Goal: Task Accomplishment & Management: Manage account settings

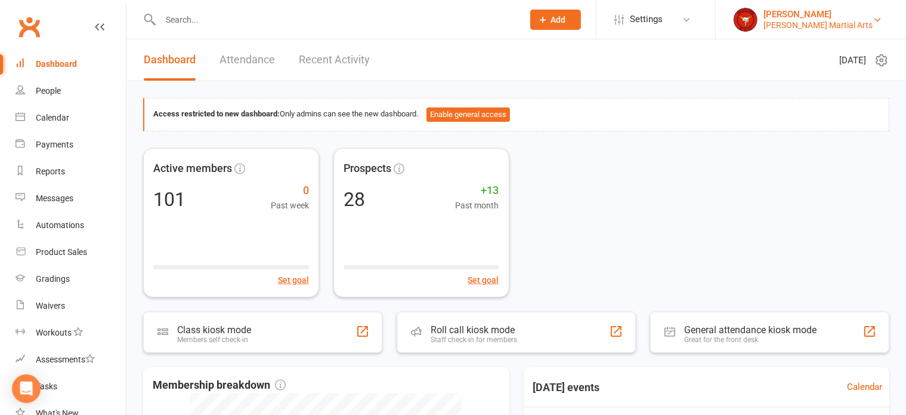
click at [823, 23] on div "[PERSON_NAME] Martial Arts" at bounding box center [817, 25] width 109 height 11
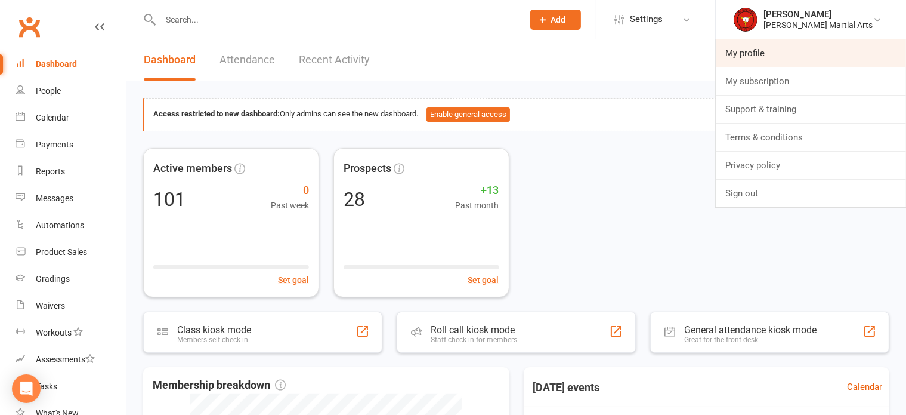
click at [775, 50] on link "My profile" at bounding box center [811, 52] width 190 height 27
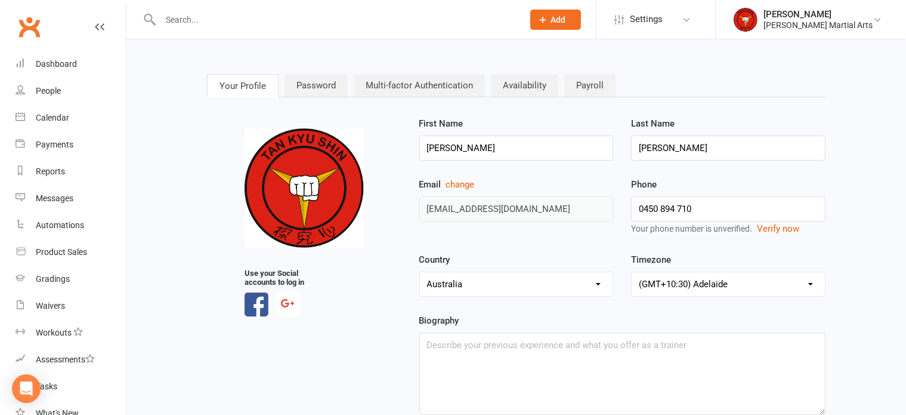
click at [305, 82] on link "Password" at bounding box center [316, 85] width 63 height 23
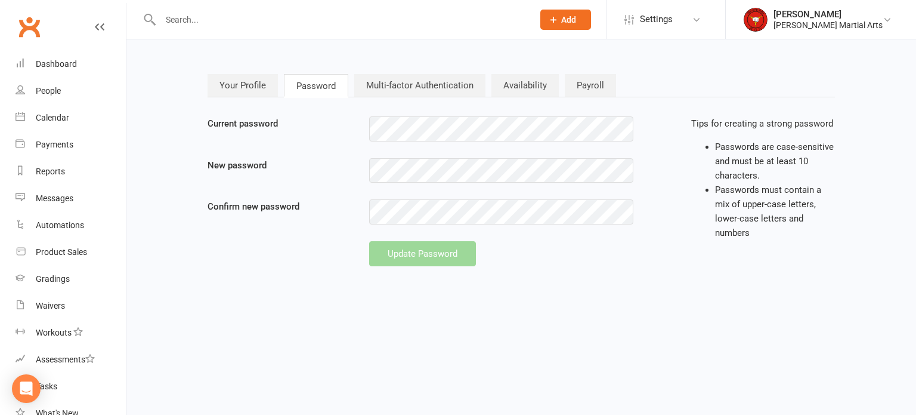
type input "[EMAIL_ADDRESS][DOMAIN_NAME]"
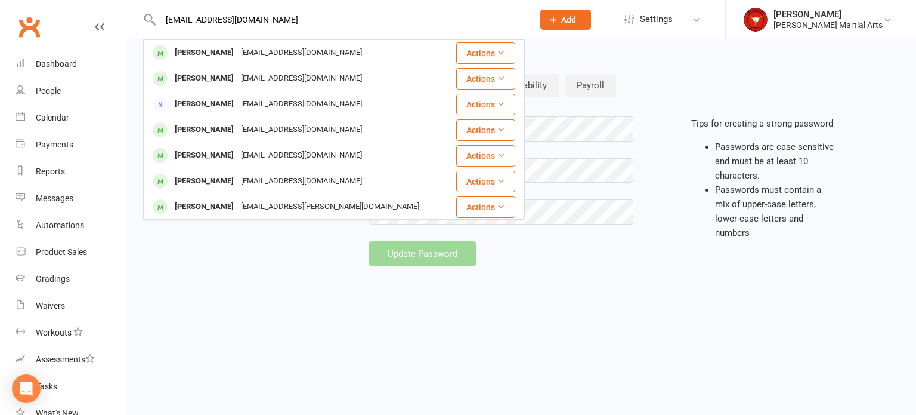
click at [689, 58] on div "Your Profile Password Multi-factor Authentication Availability Payroll Current …" at bounding box center [521, 170] width 645 height 229
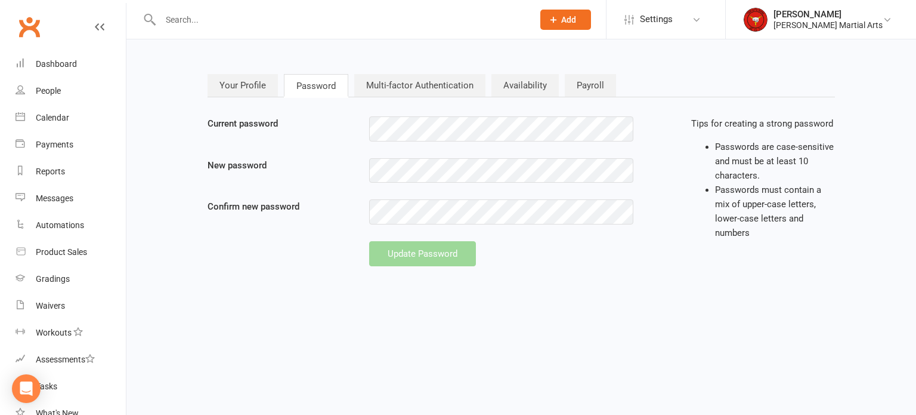
click at [542, 79] on link "Availability" at bounding box center [524, 85] width 67 height 23
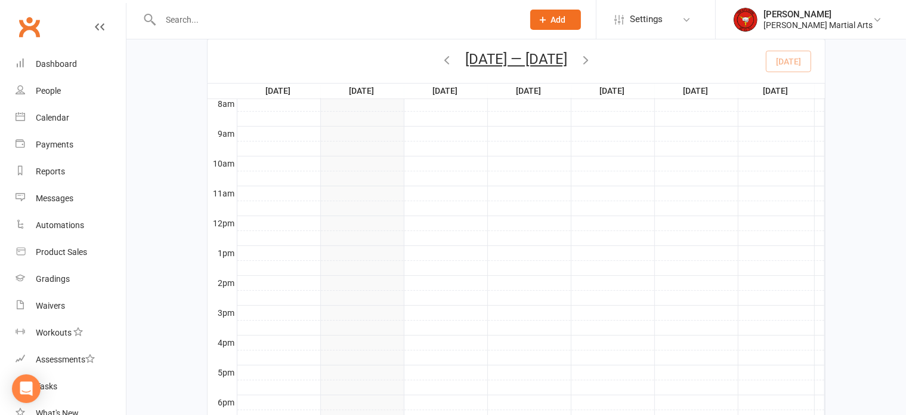
scroll to position [31, 0]
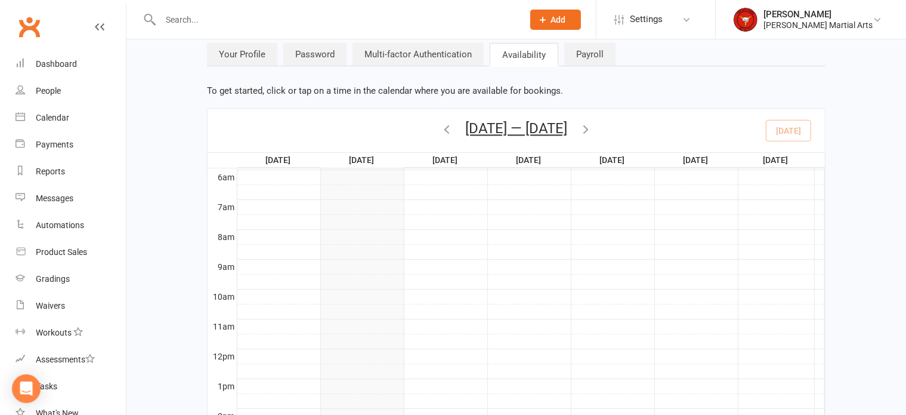
click at [576, 45] on link "Payroll" at bounding box center [589, 54] width 51 height 23
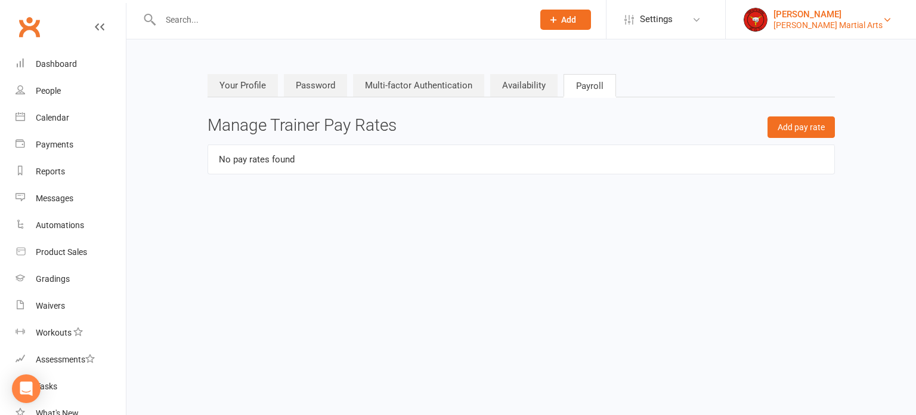
click at [802, 20] on div "[PERSON_NAME] Martial Arts" at bounding box center [828, 25] width 109 height 11
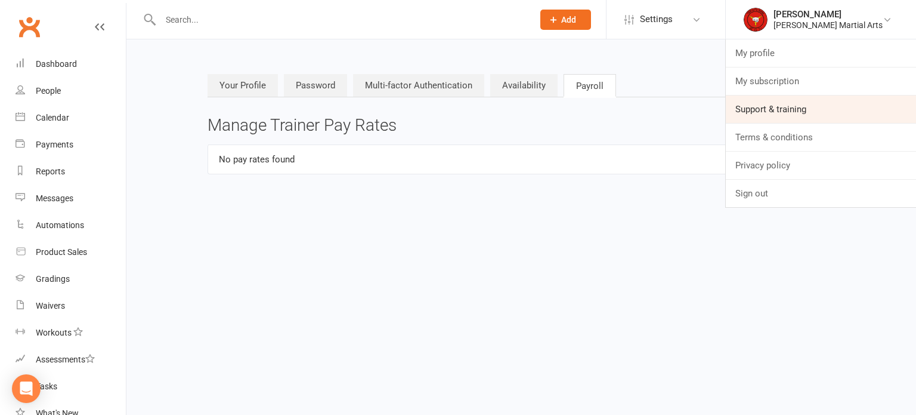
click at [791, 112] on link "Support & training" at bounding box center [821, 108] width 190 height 27
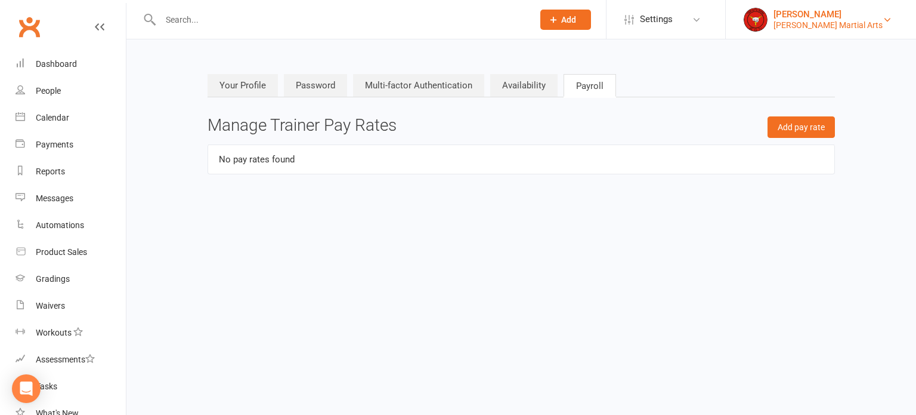
click at [820, 21] on div "[PERSON_NAME] Martial Arts" at bounding box center [828, 25] width 109 height 11
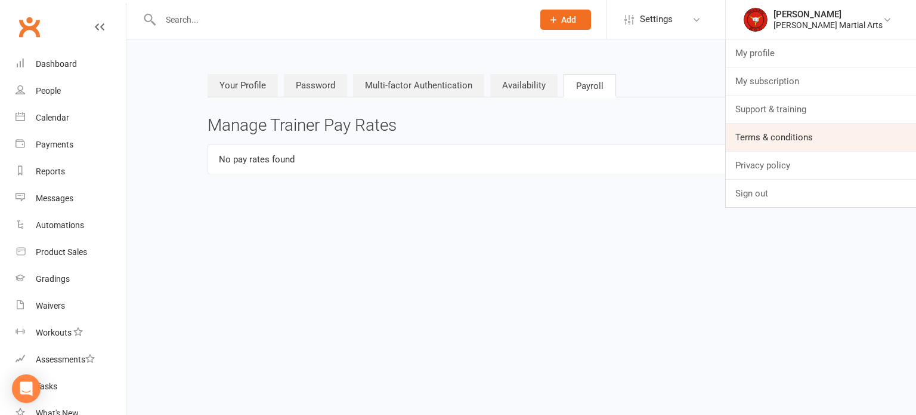
click at [777, 138] on link "Terms & conditions" at bounding box center [821, 136] width 190 height 27
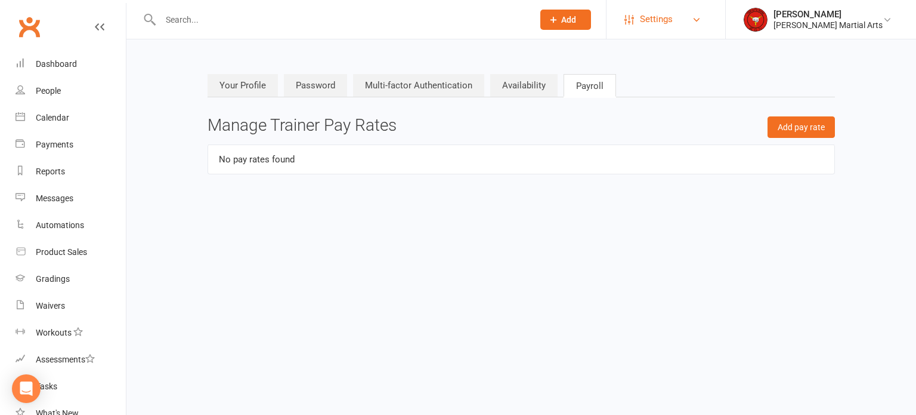
click at [706, 24] on link "Settings" at bounding box center [665, 19] width 83 height 27
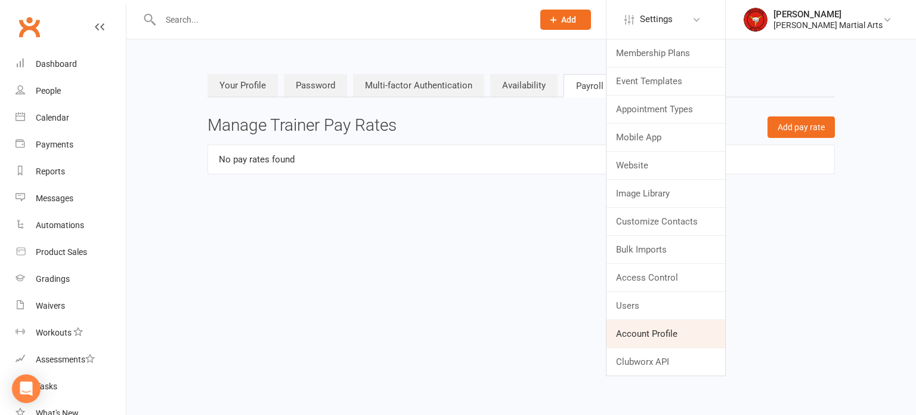
click at [651, 335] on link "Account Profile" at bounding box center [666, 333] width 119 height 27
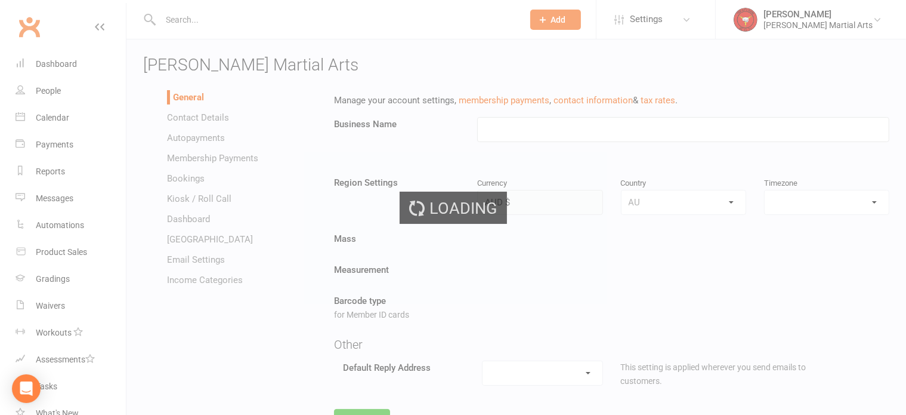
type input "[PERSON_NAME] Martial Arts"
select select "[GEOGRAPHIC_DATA]/[GEOGRAPHIC_DATA]"
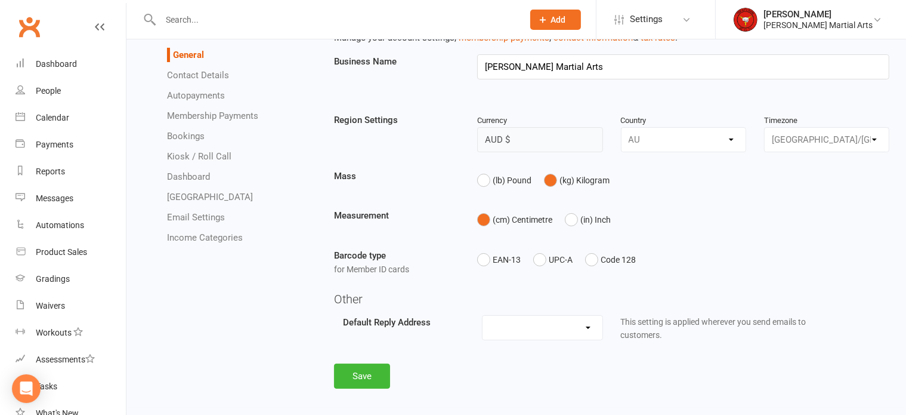
scroll to position [72, 0]
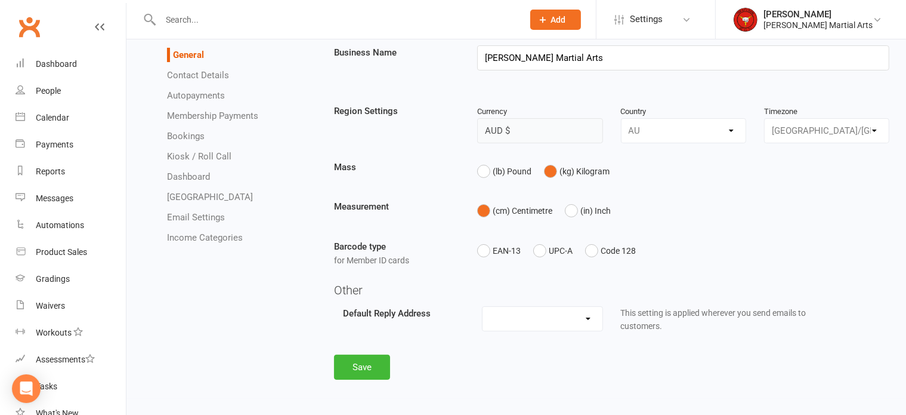
click at [588, 315] on select "[EMAIL_ADDRESS][DOMAIN_NAME]" at bounding box center [543, 319] width 120 height 24
click at [500, 317] on select "[EMAIL_ADDRESS][DOMAIN_NAME]" at bounding box center [543, 319] width 120 height 24
click at [251, 319] on div "General Contact Details Autopayments Membership Payments Bookings Kiosk / Roll …" at bounding box center [516, 206] width 764 height 386
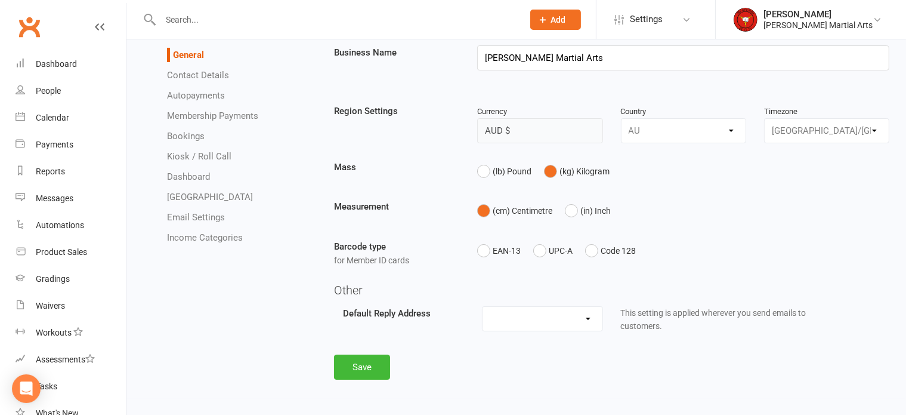
click at [188, 177] on link "Dashboard" at bounding box center [188, 176] width 43 height 11
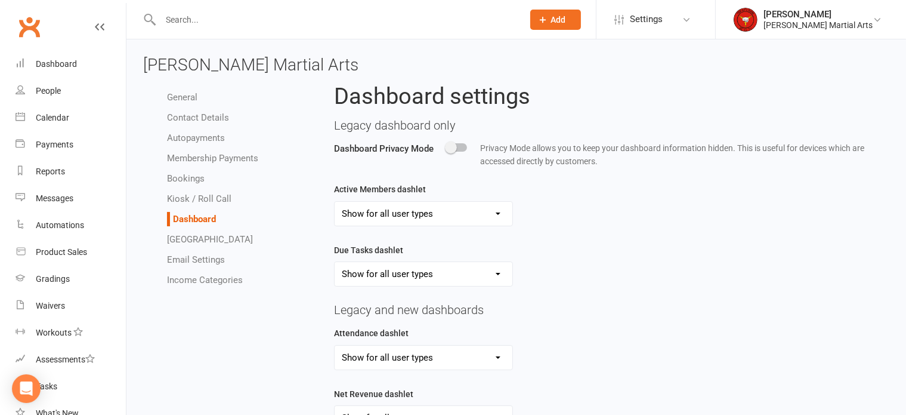
click at [190, 118] on link "Contact Details" at bounding box center [198, 117] width 62 height 11
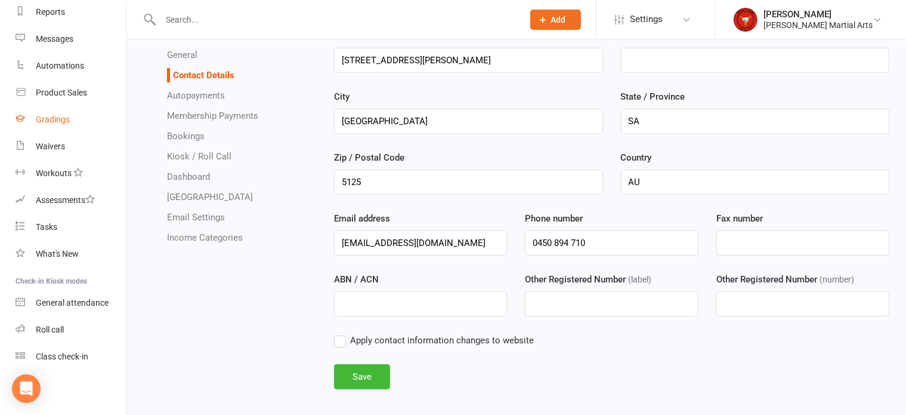
scroll to position [97, 0]
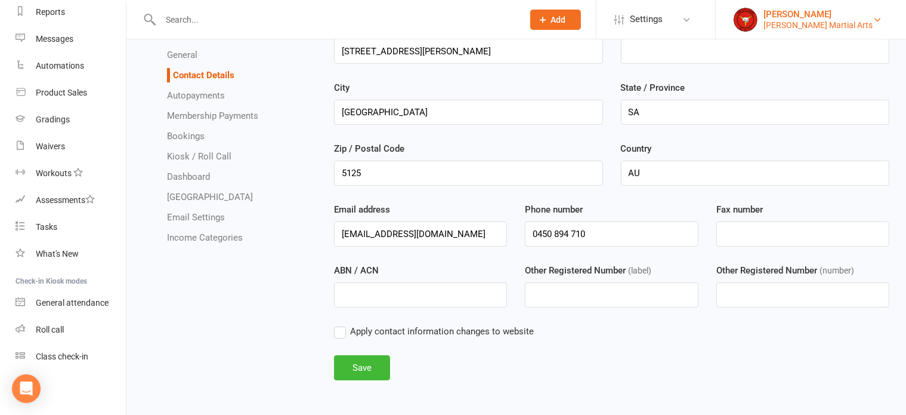
click at [804, 22] on div "[PERSON_NAME] Martial Arts" at bounding box center [817, 25] width 109 height 11
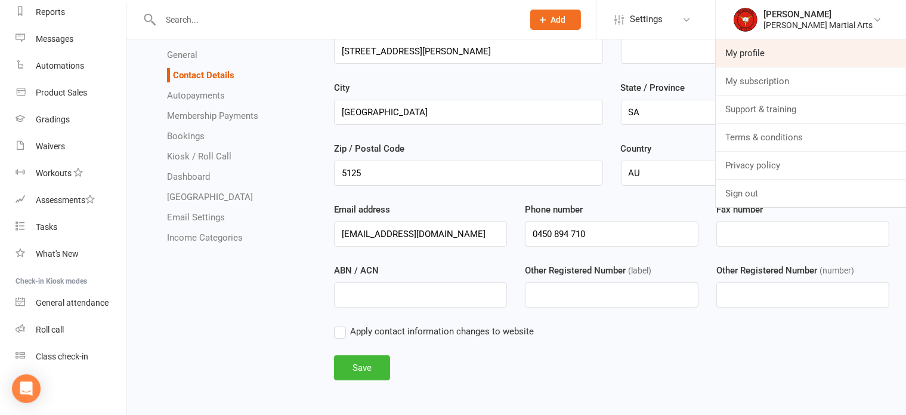
click at [752, 54] on link "My profile" at bounding box center [811, 52] width 190 height 27
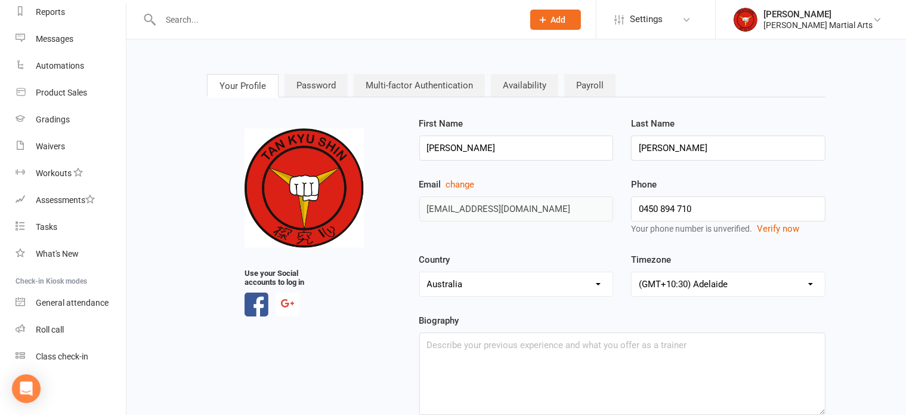
click at [316, 85] on link "Password" at bounding box center [316, 85] width 63 height 23
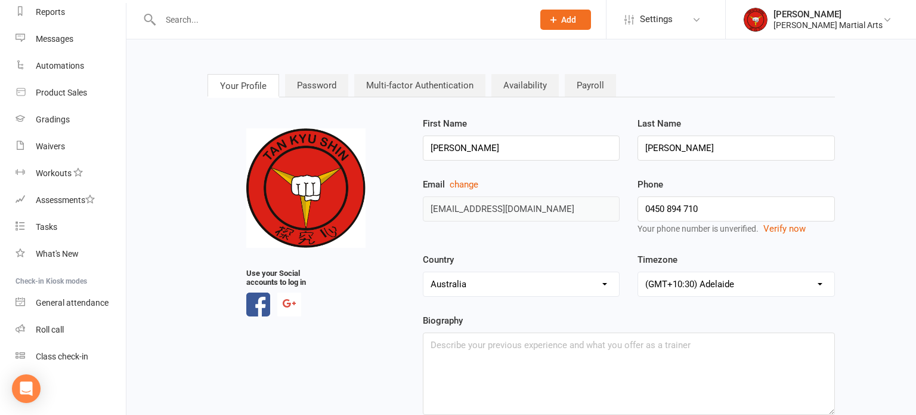
type input "[EMAIL_ADDRESS][DOMAIN_NAME]"
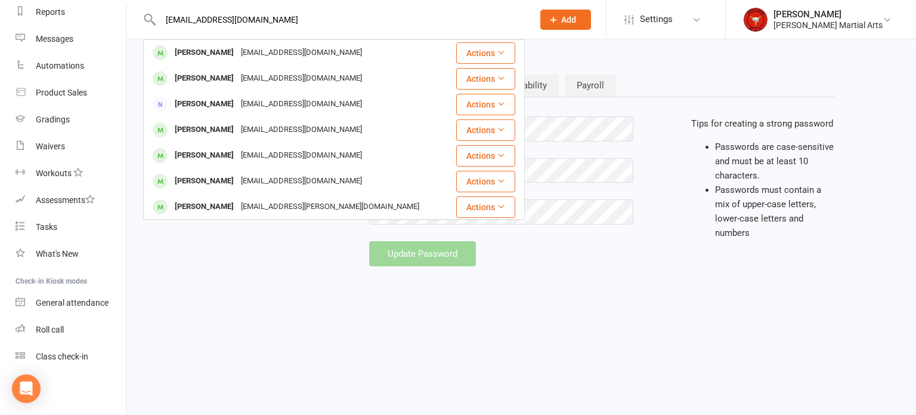
click at [667, 72] on div "Your Profile Password Multi-factor Authentication Availability Payroll Current …" at bounding box center [521, 170] width 645 height 229
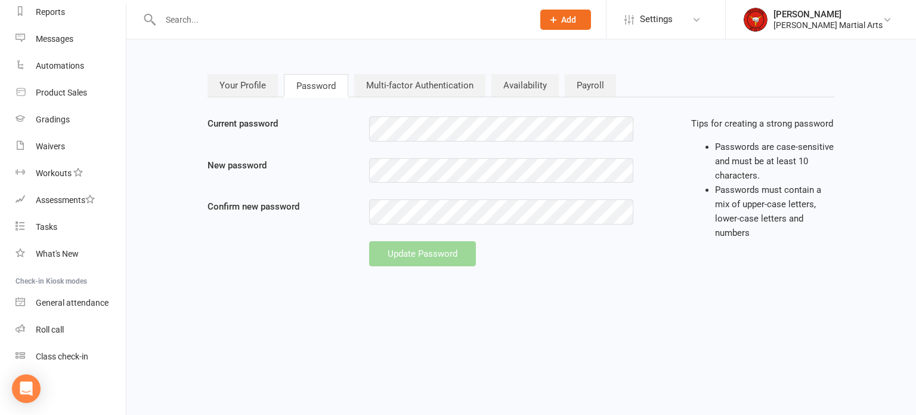
click at [434, 81] on link "Multi-factor Authentication" at bounding box center [419, 85] width 131 height 23
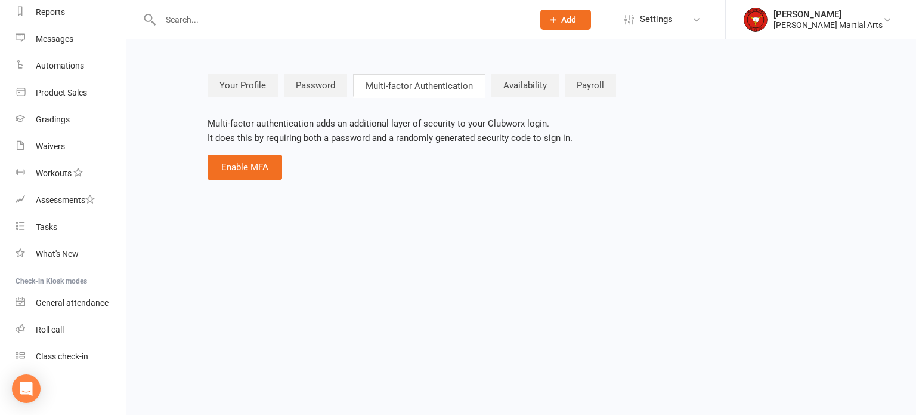
click at [520, 82] on link "Availability" at bounding box center [524, 85] width 67 height 23
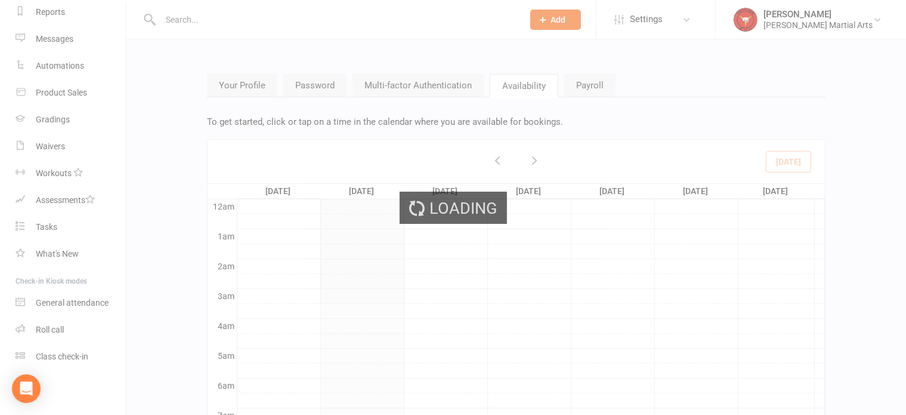
scroll to position [177, 0]
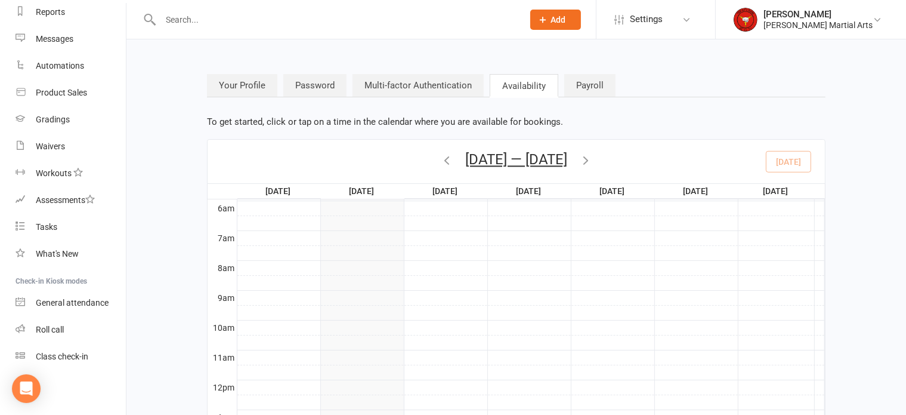
click at [580, 85] on link "Payroll" at bounding box center [589, 85] width 51 height 23
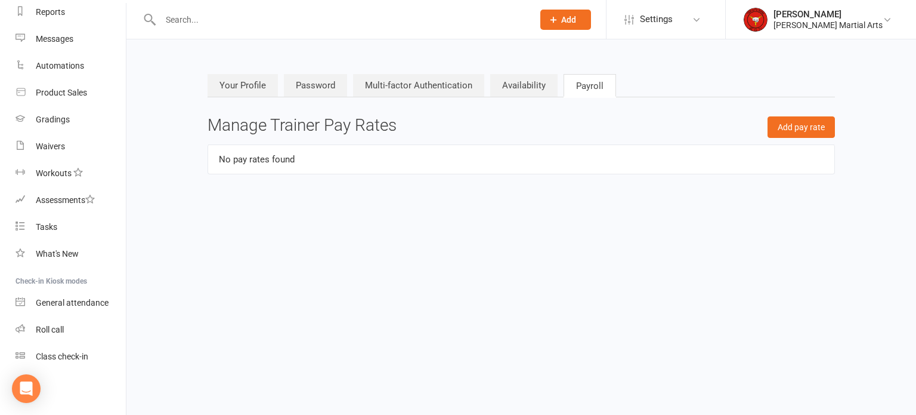
click at [238, 81] on link "Your Profile" at bounding box center [243, 85] width 70 height 23
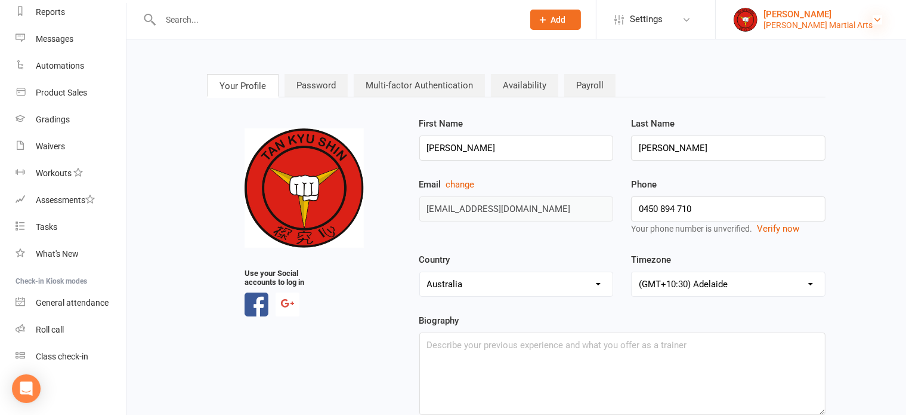
click at [879, 19] on icon at bounding box center [878, 20] width 10 height 10
click at [691, 23] on icon at bounding box center [687, 20] width 10 height 10
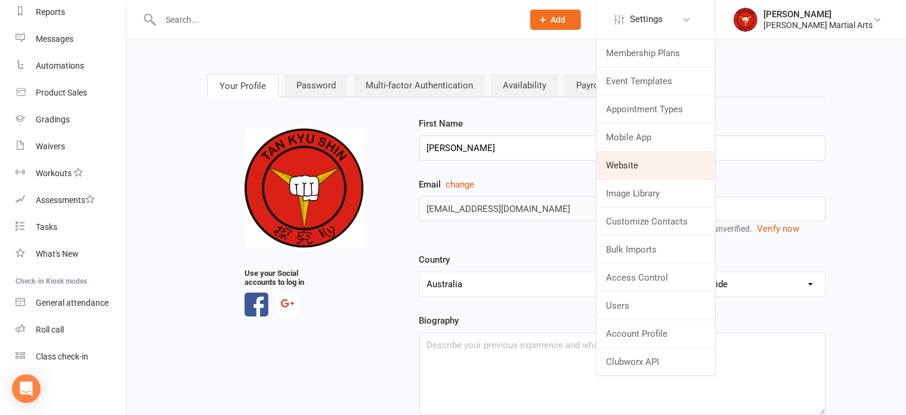
click at [651, 165] on link "Website" at bounding box center [655, 164] width 119 height 27
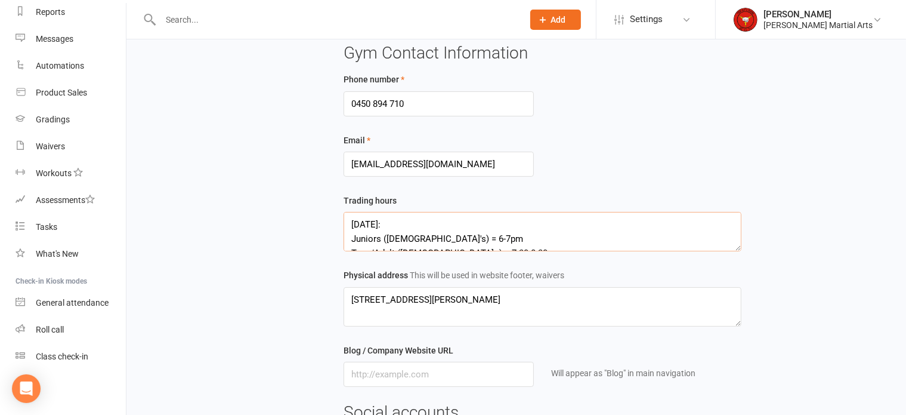
click at [392, 212] on textarea "[DATE]: Juniors ([DEMOGRAPHIC_DATA]'s) = 6-7pm Teen/Adult ([DEMOGRAPHIC_DATA]+)…" at bounding box center [543, 231] width 398 height 39
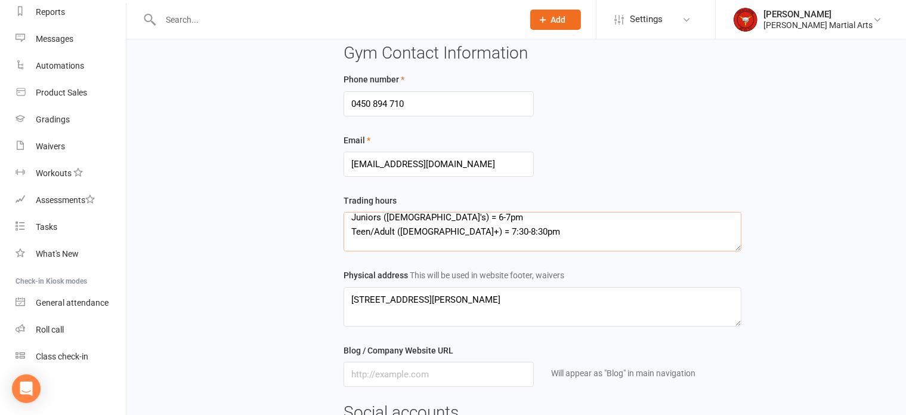
scroll to position [12, 0]
click at [434, 227] on textarea "[DATE]: Beginners ([DEMOGRAPHIC_DATA]+) = 5:00-5:45pm Juniors ([DEMOGRAPHIC_DAT…" at bounding box center [543, 231] width 398 height 39
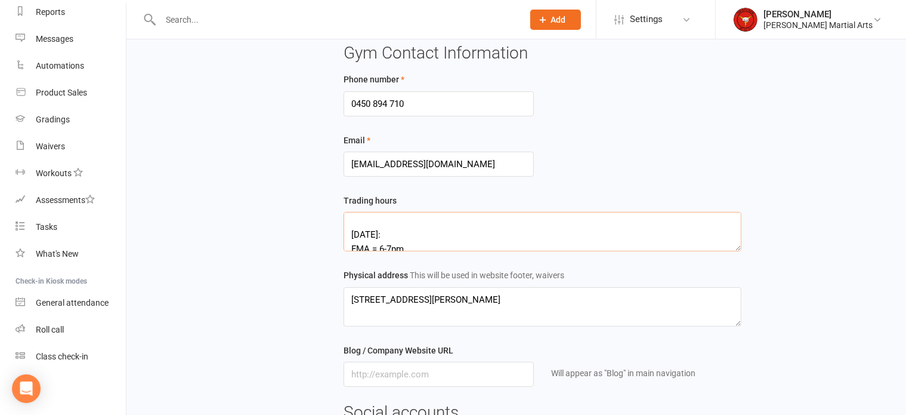
scroll to position [70, 0]
click at [427, 212] on textarea "[DATE]: Beginners ([DEMOGRAPHIC_DATA]+) = 5:00-5:45pm Juniors ([DEMOGRAPHIC_DAT…" at bounding box center [543, 231] width 398 height 39
click at [432, 212] on textarea "[DATE]: Beginners ([DEMOGRAPHIC_DATA]+) = 5:00-5:45pm Juniors ([DEMOGRAPHIC_DAT…" at bounding box center [543, 231] width 398 height 39
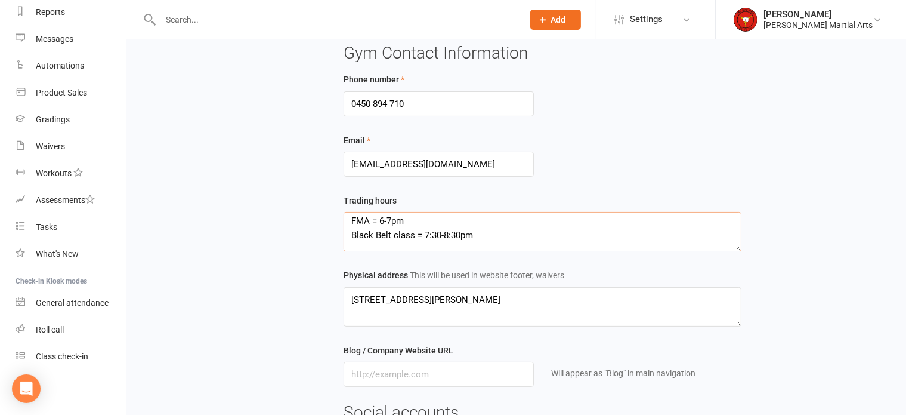
click at [382, 212] on textarea "[DATE]: Beginners ([DEMOGRAPHIC_DATA]+) = 5:00-5:45pm Juniors ([DEMOGRAPHIC_DAT…" at bounding box center [543, 231] width 398 height 39
click at [357, 212] on textarea "[DATE]: Beginners ([DEMOGRAPHIC_DATA]+) = 5:00-5:45pm Juniors ([DEMOGRAPHIC_DAT…" at bounding box center [543, 231] width 398 height 39
click at [394, 212] on textarea "[DATE]: Beginners ([DEMOGRAPHIC_DATA]+) = 5:00-5:45pm Juniors ([DEMOGRAPHIC_DAT…" at bounding box center [543, 231] width 398 height 39
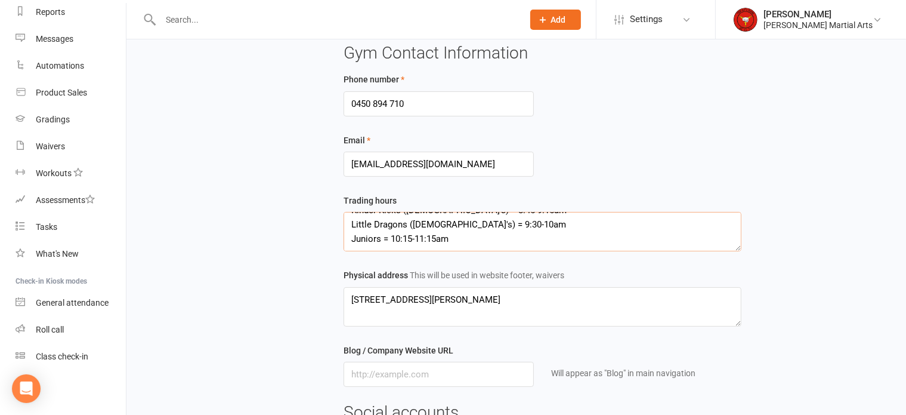
type textarea "[DATE]: Beginners ([DEMOGRAPHIC_DATA]+) = 5:00-5:45pm Juniors ([DEMOGRAPHIC_DAT…"
click at [768, 234] on div "Gym name [PERSON_NAME] Martial Arts Website URL name tan-kyu-shin-martial-arts …" at bounding box center [612, 234] width 554 height 644
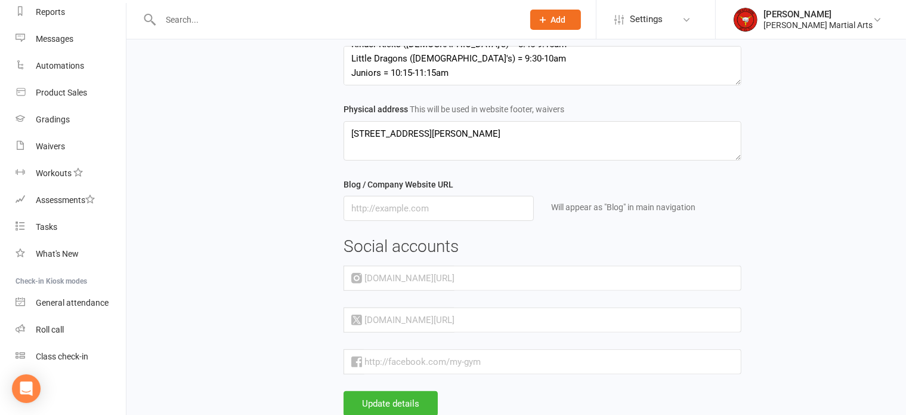
scroll to position [358, 0]
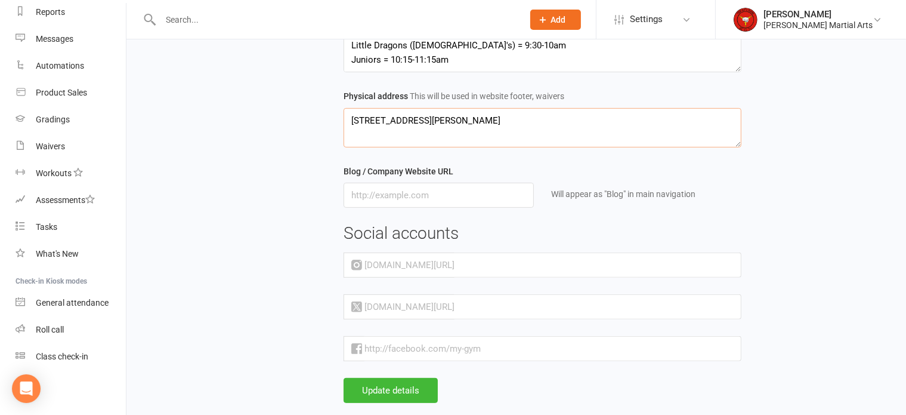
drag, startPoint x: 351, startPoint y: 108, endPoint x: 463, endPoint y: 133, distance: 115.5
click at [463, 133] on textarea "[STREET_ADDRESS][PERSON_NAME]" at bounding box center [543, 127] width 398 height 39
click at [791, 224] on div "Gym name [PERSON_NAME] Martial Arts Website URL name tan-kyu-shin-martial-arts …" at bounding box center [612, 55] width 554 height 644
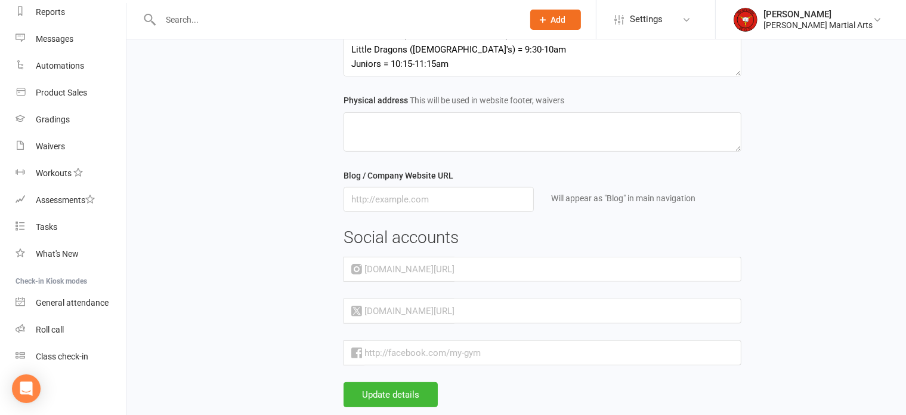
scroll to position [367, 0]
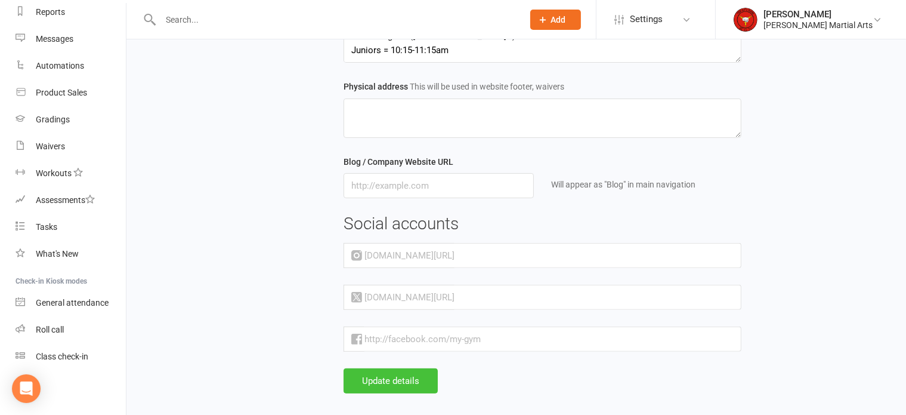
click at [394, 370] on button "Update details" at bounding box center [391, 380] width 94 height 25
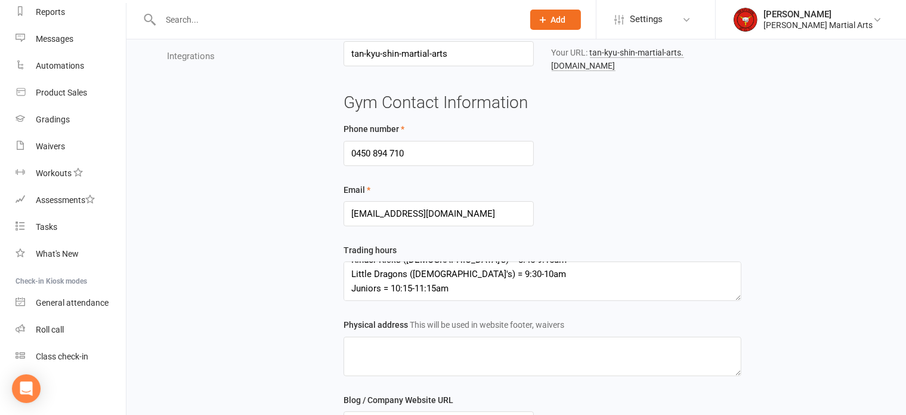
scroll to position [0, 0]
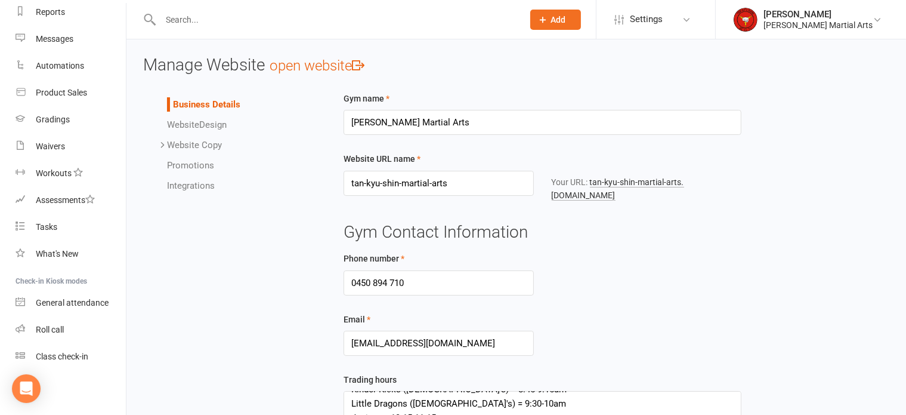
click at [172, 123] on span "Website" at bounding box center [183, 124] width 32 height 11
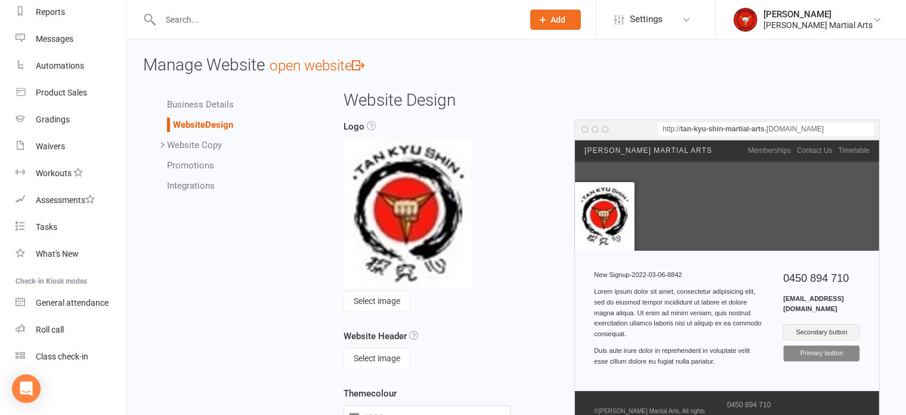
click at [191, 144] on link "Website Copy" at bounding box center [194, 145] width 55 height 11
click at [191, 165] on link "Homepage" at bounding box center [213, 165] width 44 height 11
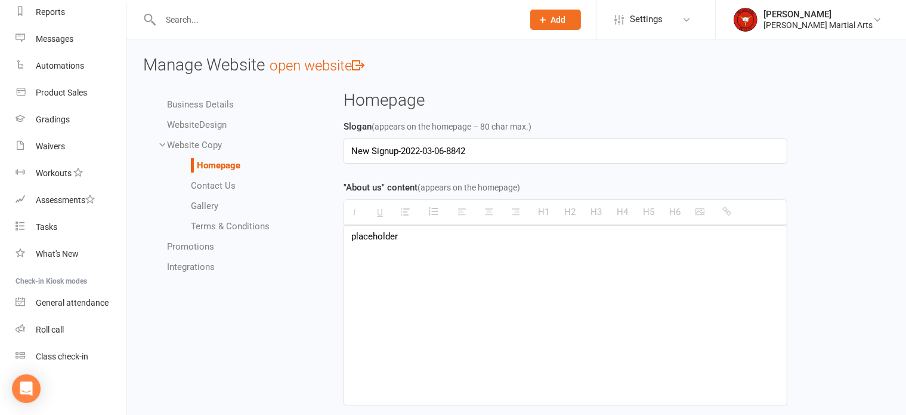
click at [185, 144] on link "Website Copy" at bounding box center [194, 145] width 55 height 11
click at [175, 168] on link "Promotions" at bounding box center [190, 165] width 47 height 11
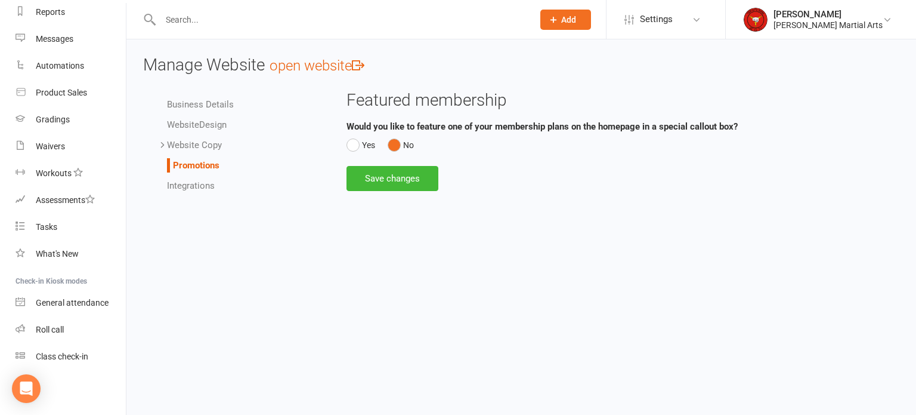
click at [178, 165] on link "Promotions" at bounding box center [196, 165] width 47 height 11
click at [174, 187] on link "Integrations" at bounding box center [191, 185] width 48 height 11
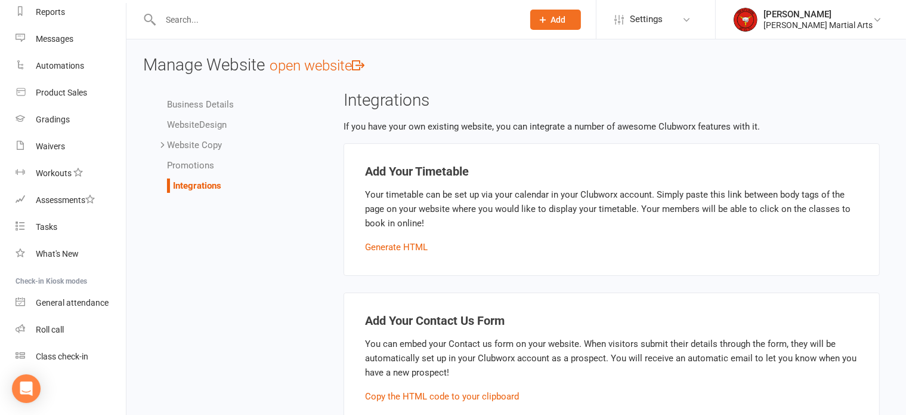
click at [356, 135] on div "If you have your own existing website, you can integrate a number of awesome Cl…" at bounding box center [612, 361] width 536 height 484
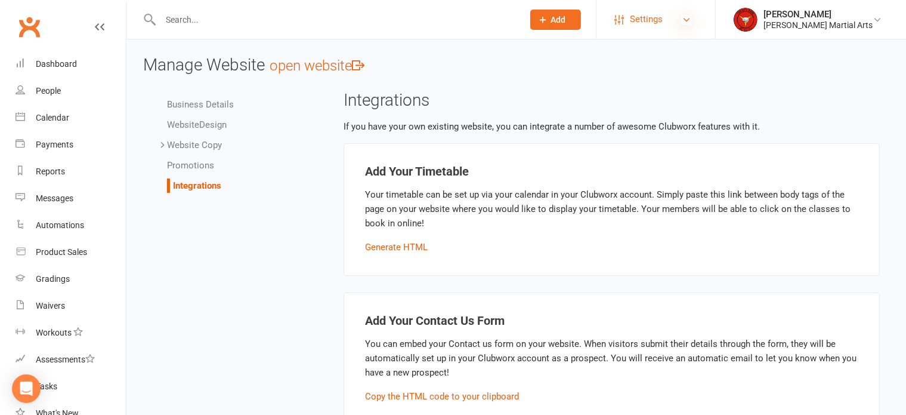
click at [691, 16] on icon at bounding box center [687, 20] width 10 height 10
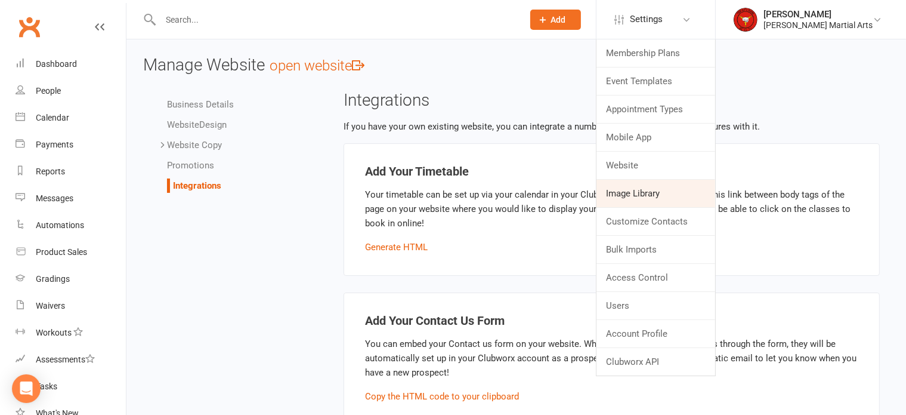
click at [673, 193] on link "Image Library" at bounding box center [655, 193] width 119 height 27
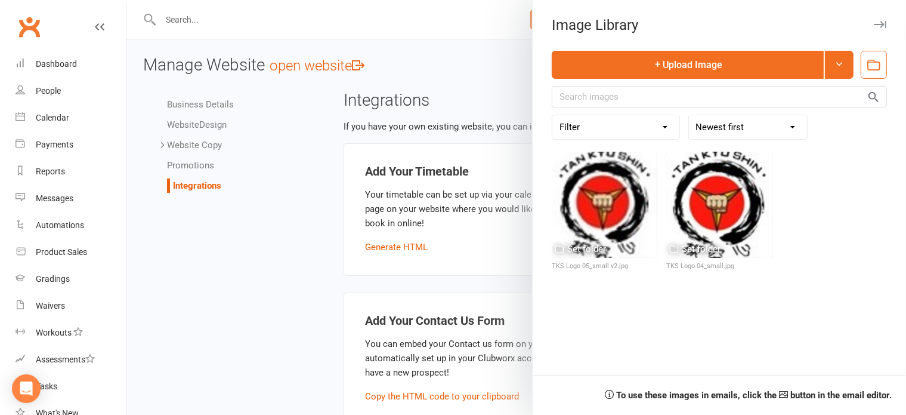
click at [874, 26] on icon "button" at bounding box center [880, 24] width 13 height 7
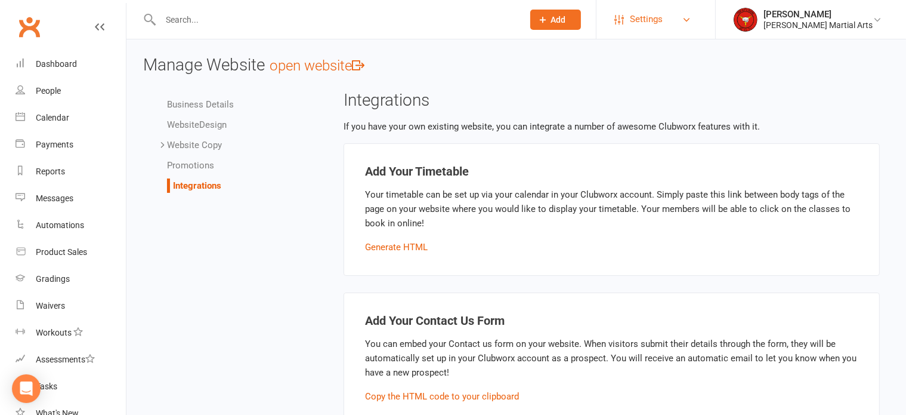
click at [676, 23] on link "Settings" at bounding box center [655, 19] width 83 height 27
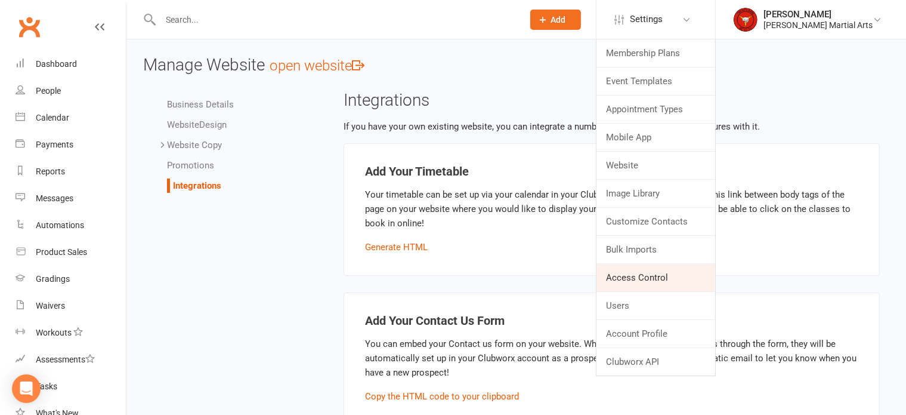
click at [675, 279] on link "Access Control" at bounding box center [655, 277] width 119 height 27
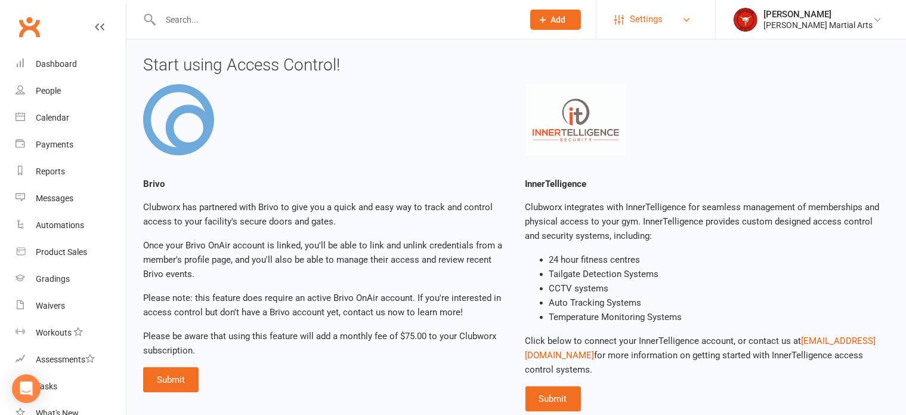
click at [662, 21] on span "Settings" at bounding box center [646, 19] width 33 height 27
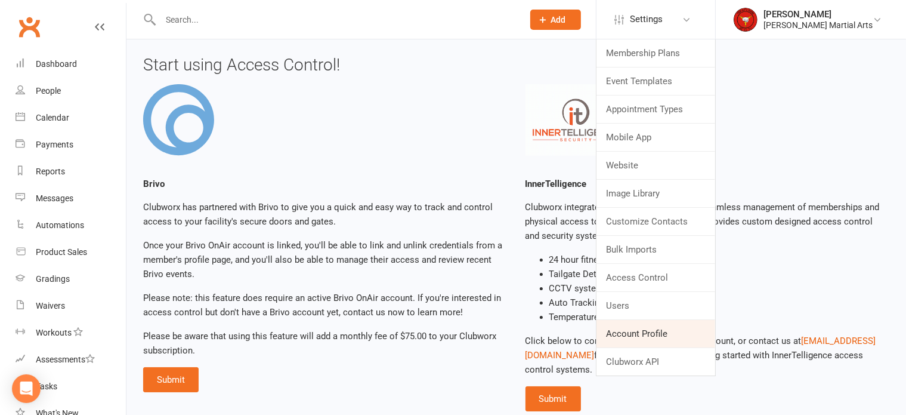
click at [655, 329] on link "Account Profile" at bounding box center [655, 333] width 119 height 27
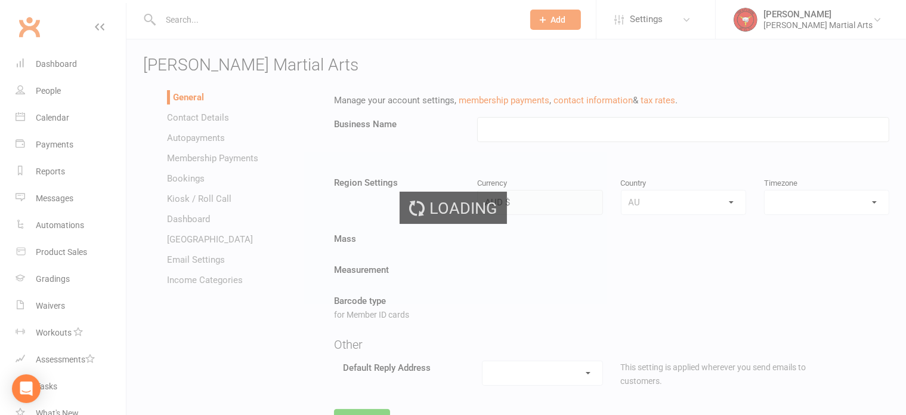
type input "[PERSON_NAME] Martial Arts"
select select "[GEOGRAPHIC_DATA]/[GEOGRAPHIC_DATA]"
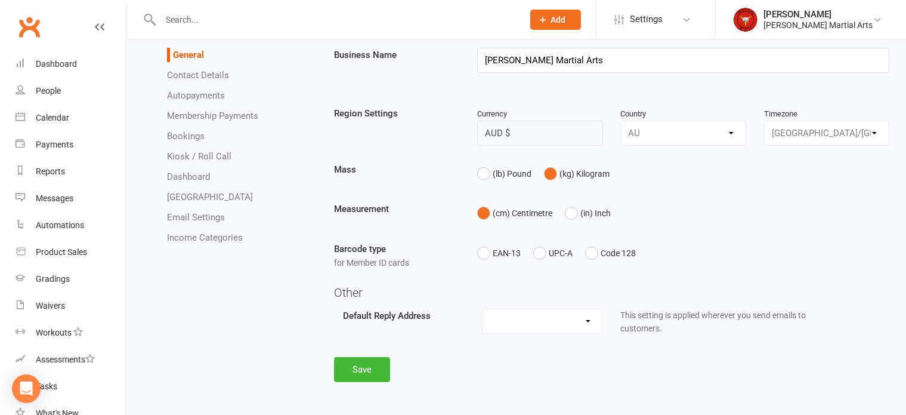
scroll to position [72, 0]
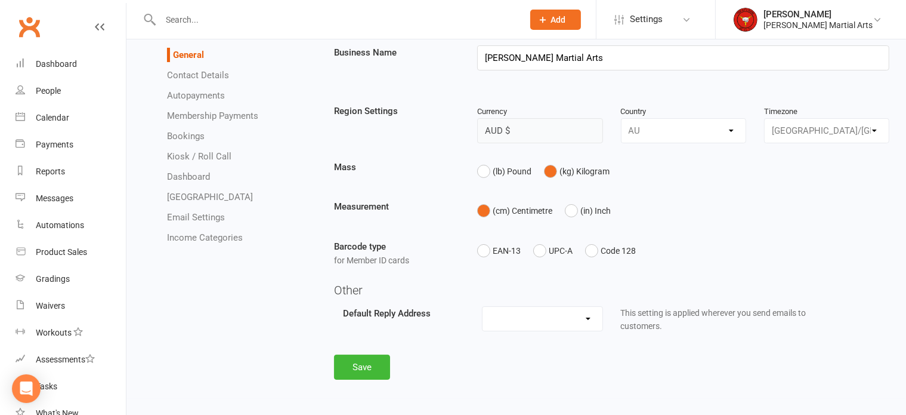
click at [191, 232] on link "Income Categories" at bounding box center [205, 237] width 76 height 11
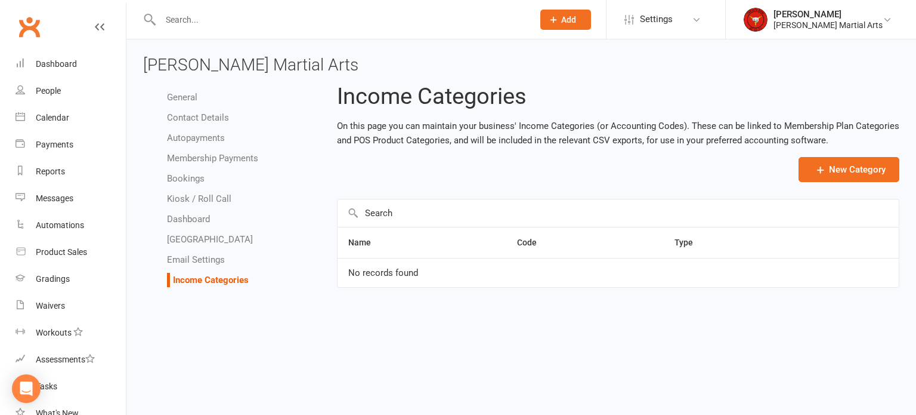
click at [184, 256] on link "Email Settings" at bounding box center [196, 259] width 58 height 11
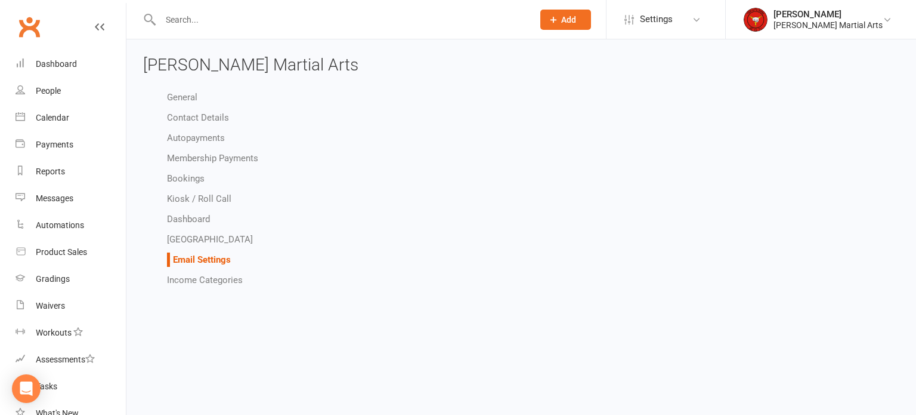
select select "do_not_send"
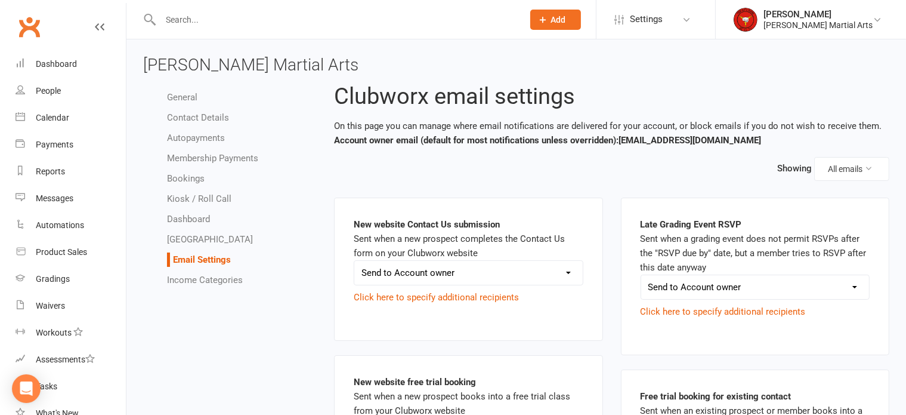
click at [180, 240] on link "[GEOGRAPHIC_DATA]" at bounding box center [210, 239] width 86 height 11
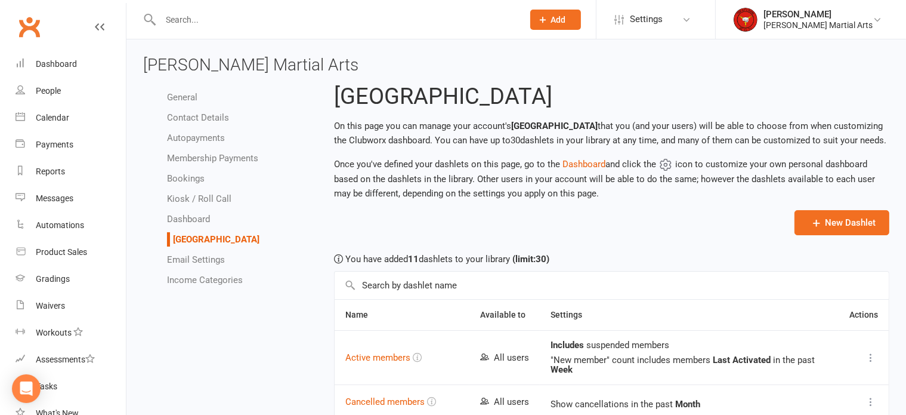
click at [182, 218] on link "Dashboard" at bounding box center [188, 219] width 43 height 11
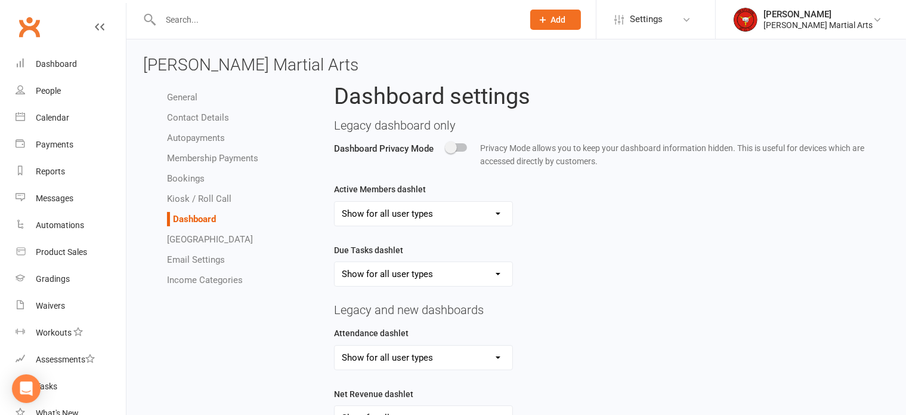
click at [171, 197] on link "Kiosk / Roll Call" at bounding box center [199, 198] width 64 height 11
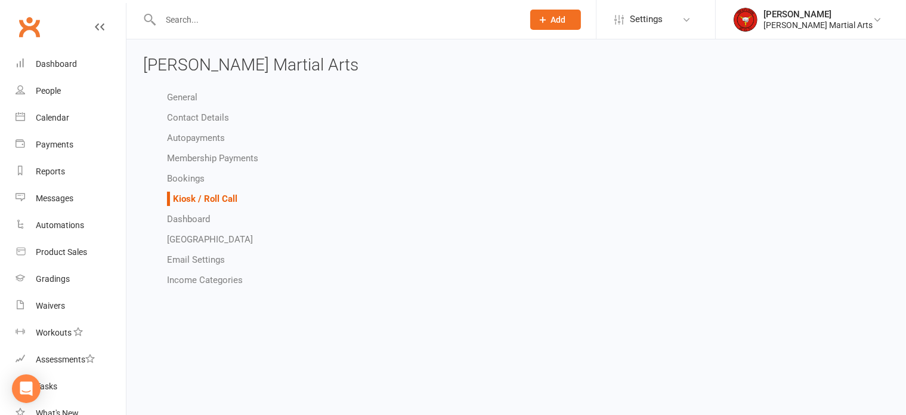
select select "all_attendees_sort_order_checked_in_desc"
select select "checked_in_attendee_sort_order_checked_in_desc"
select select "pending_attendee_sort_order_first_name_asc"
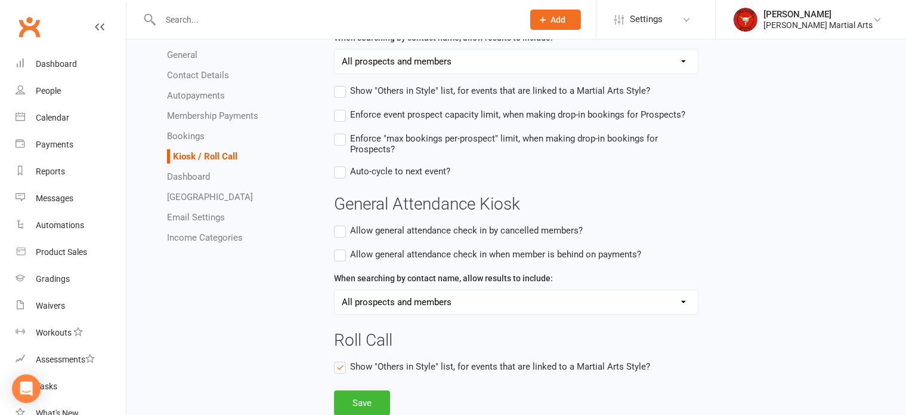
scroll to position [522, 0]
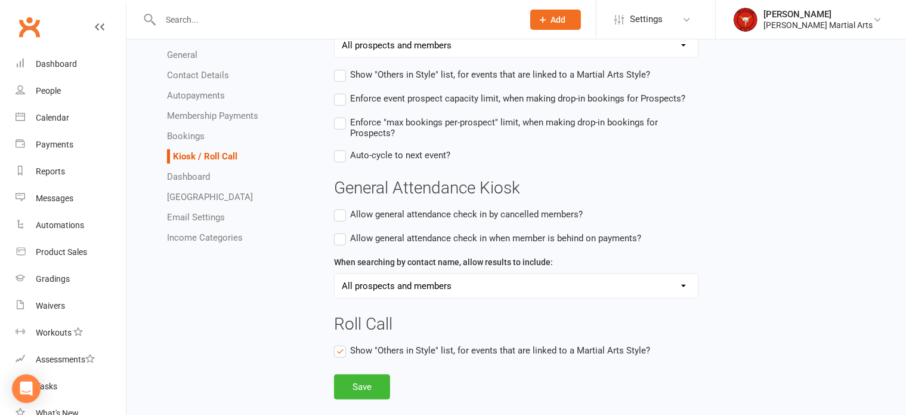
click at [177, 135] on link "Bookings" at bounding box center [186, 136] width 38 height 11
select select "send_booking_confirmation_email_to_none"
select select "send_booking_reminder_to_none"
select select "false"
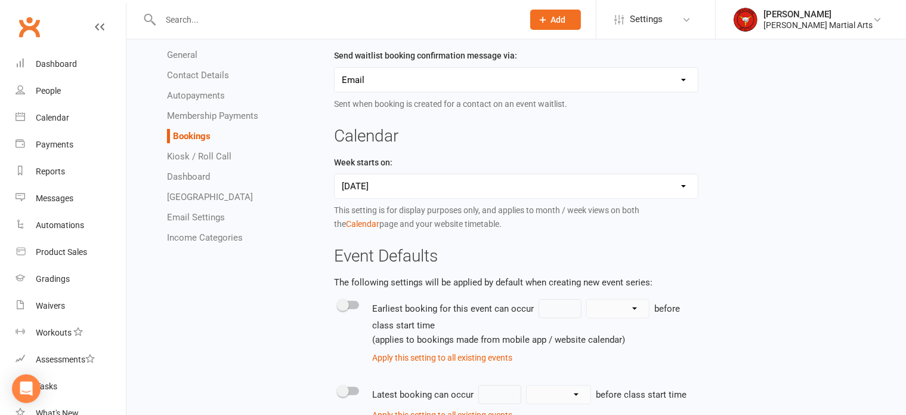
scroll to position [268, 0]
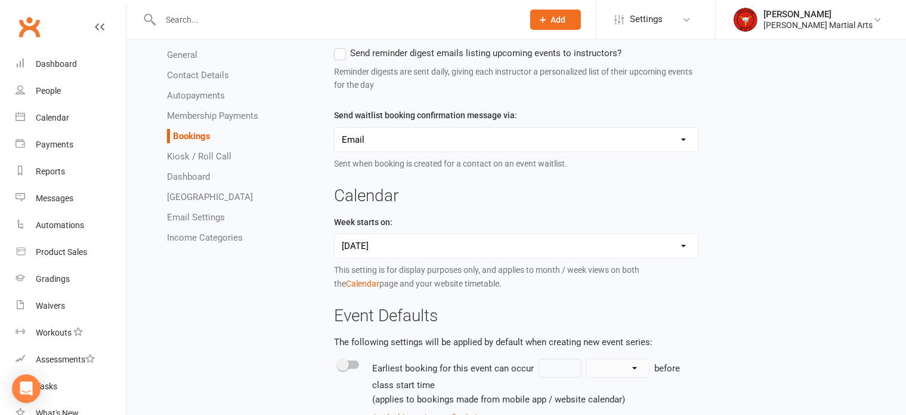
click at [685, 243] on select "[DATE] [DATE]" at bounding box center [516, 246] width 363 height 24
select select "1"
click at [335, 234] on select "[DATE] [DATE]" at bounding box center [516, 246] width 363 height 24
click at [742, 231] on div "Messages Send booking confirmation emails to: Members only Prospects only All c…" at bounding box center [611, 397] width 573 height 1163
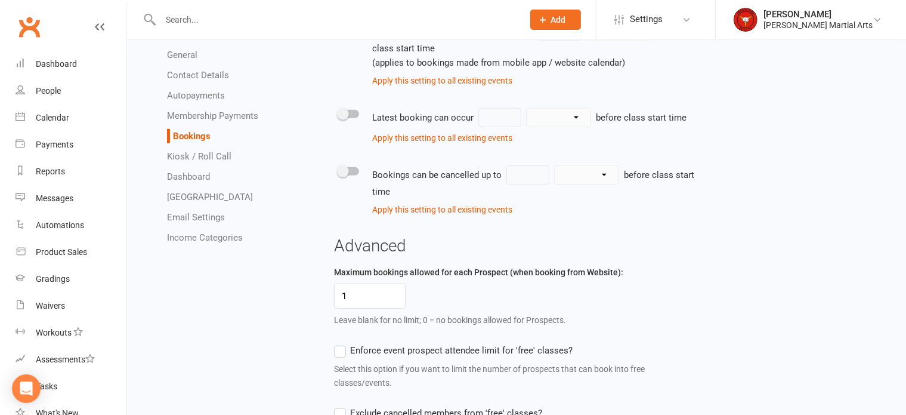
scroll to position [864, 0]
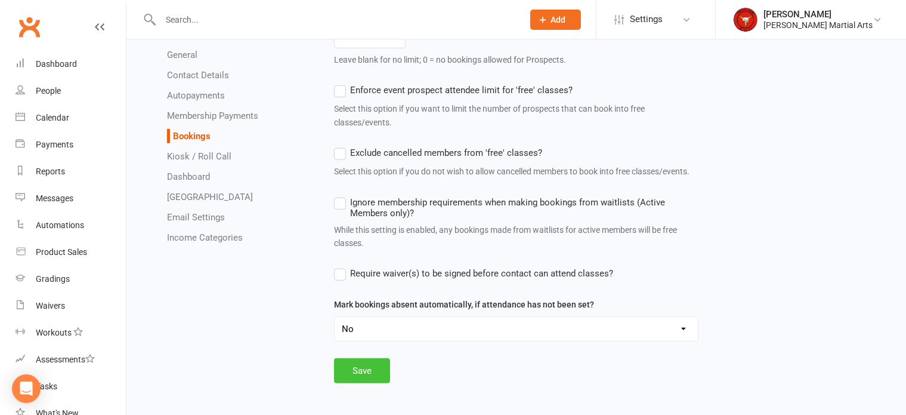
click at [336, 369] on button "Save" at bounding box center [362, 370] width 56 height 25
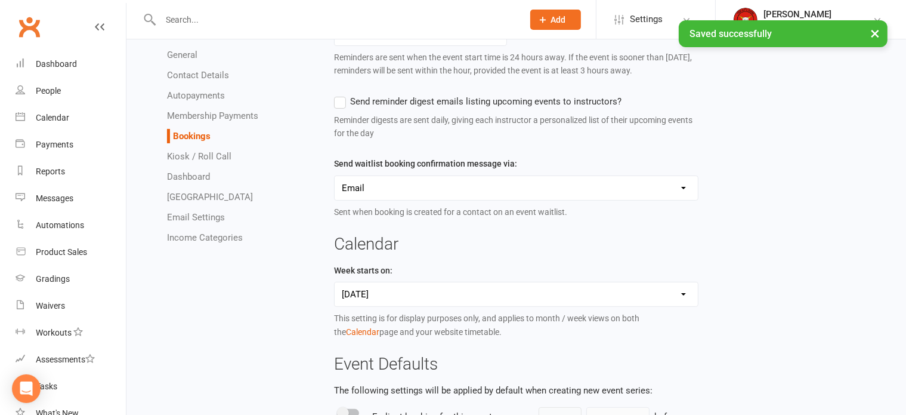
scroll to position [0, 0]
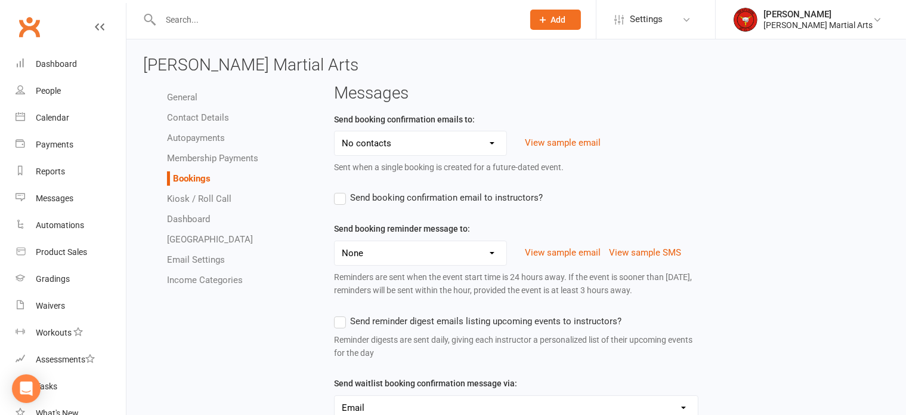
click at [196, 159] on link "Membership Payments" at bounding box center [212, 158] width 91 height 11
select select "expire_class_packs_on_booking_creation"
select select "allow_make_up_classes_for_expired_memberships_up_to_90d"
select select "autofail_policy_process_manually"
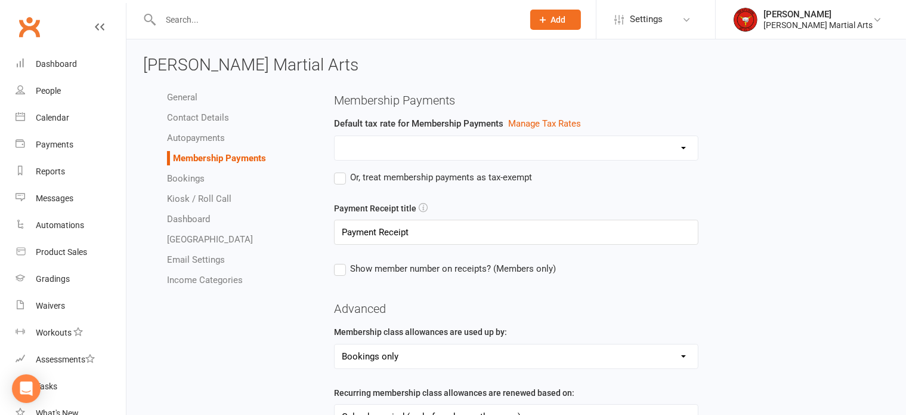
click at [684, 147] on select at bounding box center [516, 148] width 363 height 24
click at [175, 138] on link "Autopayments" at bounding box center [196, 137] width 58 height 11
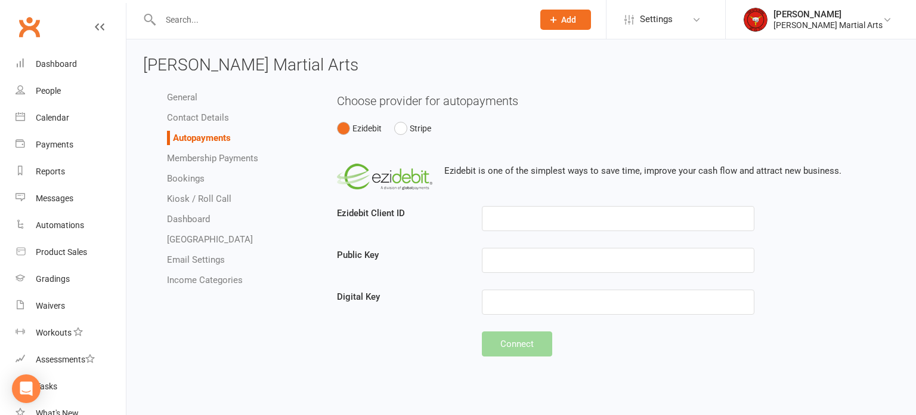
click at [177, 118] on link "Contact Details" at bounding box center [198, 117] width 62 height 11
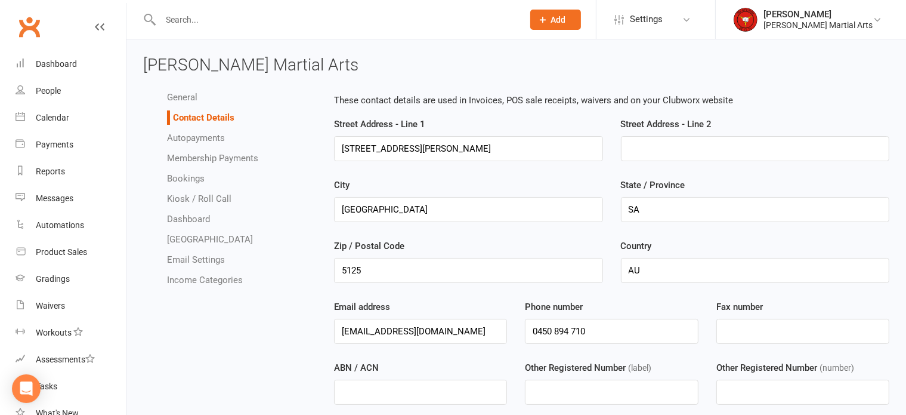
click at [170, 137] on link "Autopayments" at bounding box center [196, 137] width 58 height 11
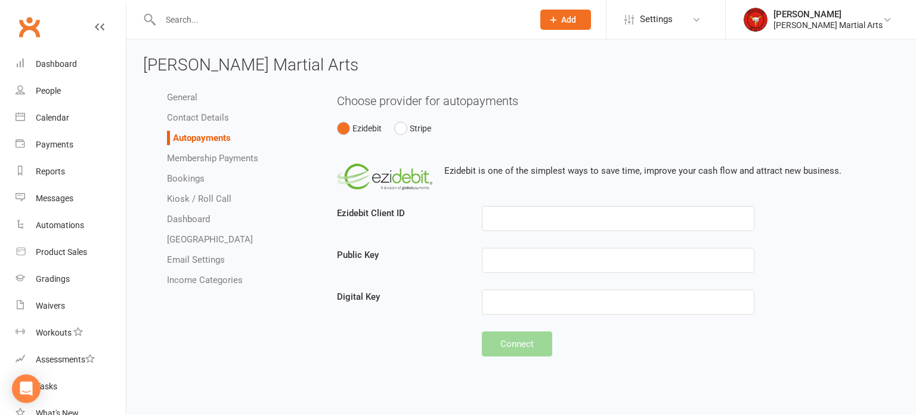
click at [176, 116] on link "Contact Details" at bounding box center [198, 117] width 62 height 11
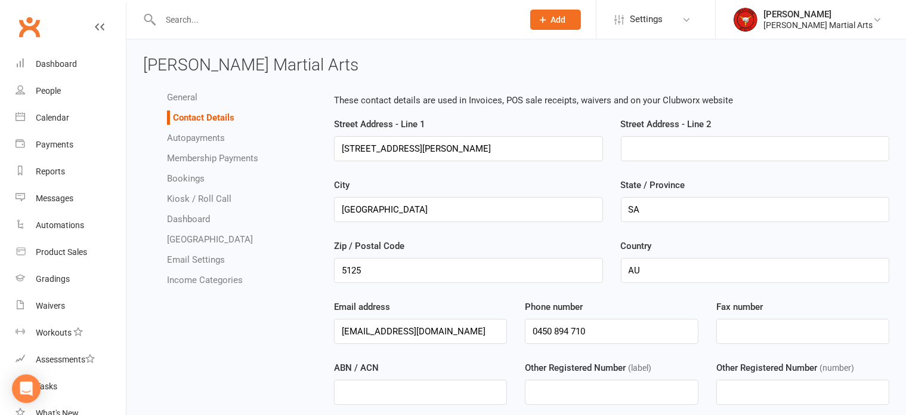
click at [177, 94] on link "General" at bounding box center [182, 97] width 30 height 11
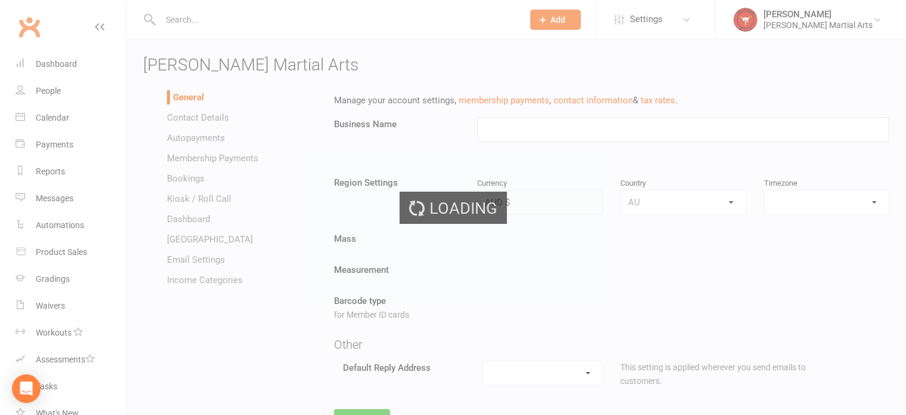
type input "[PERSON_NAME] Martial Arts"
select select "[GEOGRAPHIC_DATA]/[GEOGRAPHIC_DATA]"
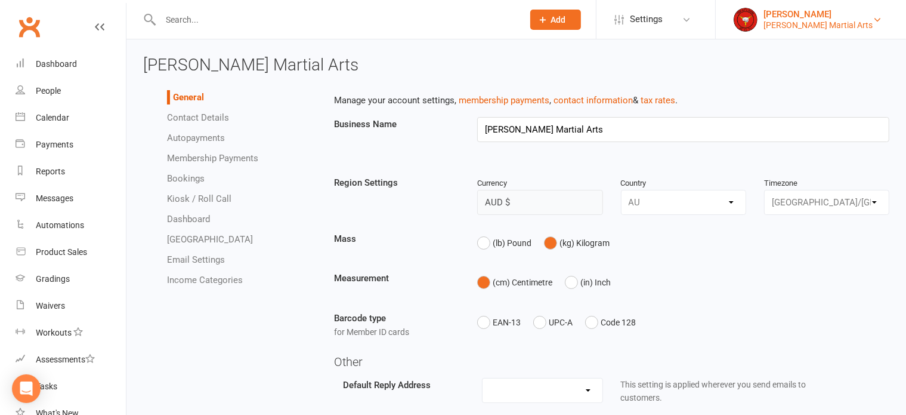
click at [852, 17] on div "[PERSON_NAME]" at bounding box center [817, 14] width 109 height 11
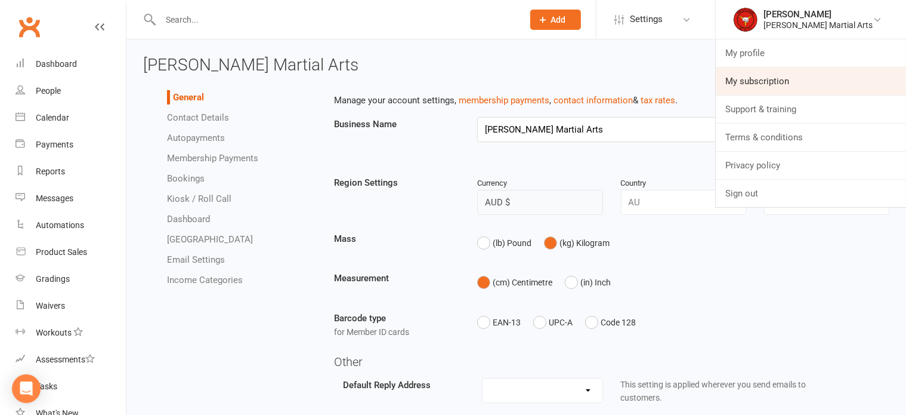
click at [768, 87] on link "My subscription" at bounding box center [811, 80] width 190 height 27
